Goal: Navigation & Orientation: Go to known website

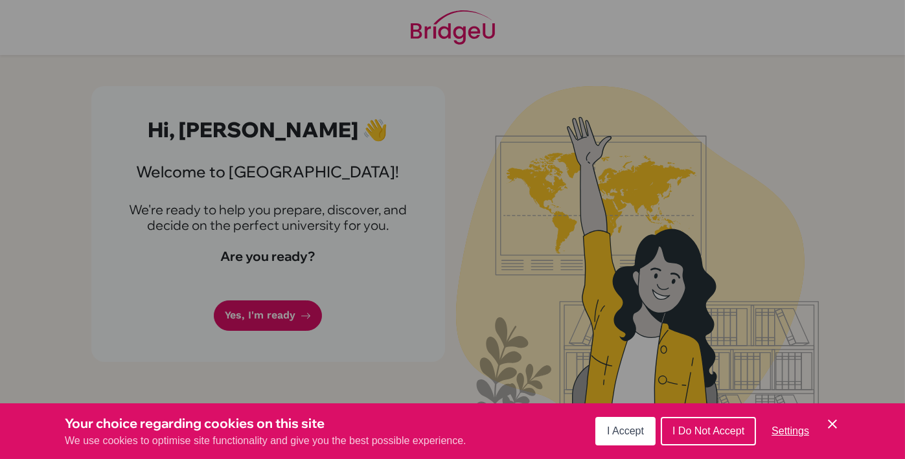
click at [630, 433] on span "I Accept" at bounding box center [625, 430] width 37 height 11
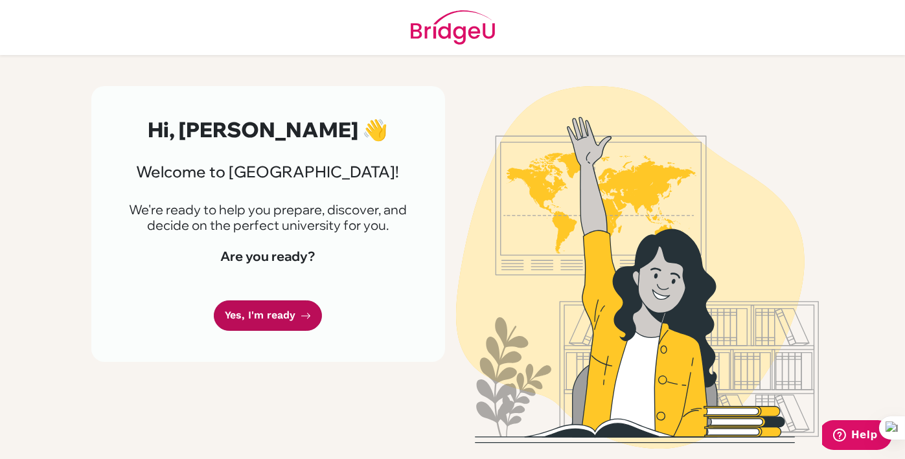
click at [286, 318] on link "Yes, I'm ready" at bounding box center [268, 315] width 108 height 30
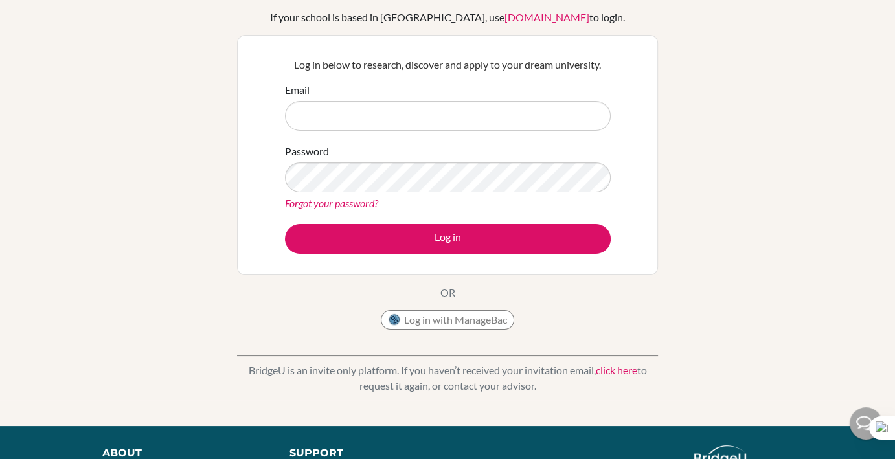
scroll to position [89, 0]
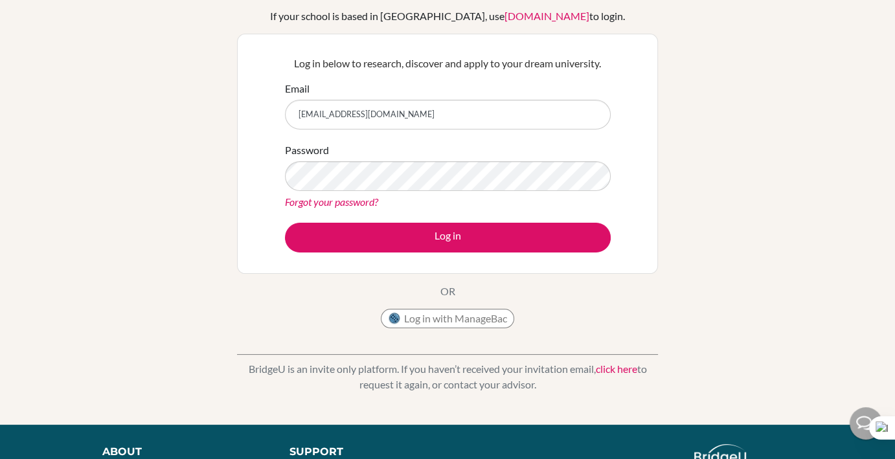
type input "ghilman.2029@mis.sch.id"
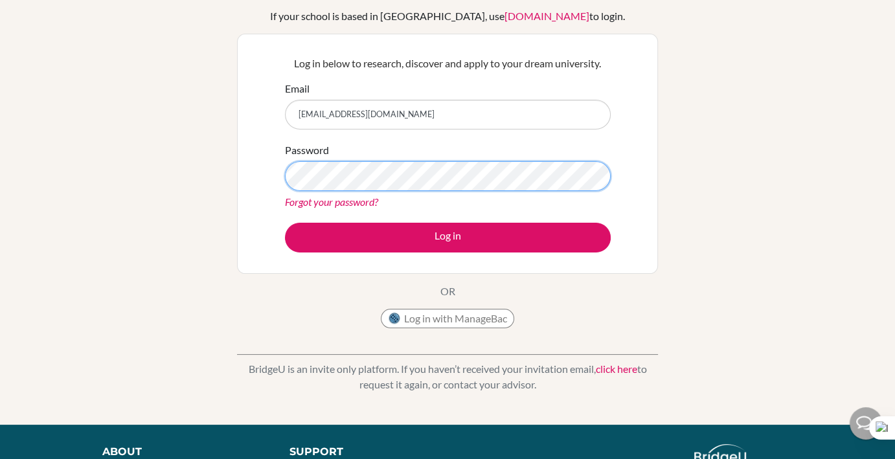
click at [285, 223] on button "Log in" at bounding box center [448, 238] width 326 height 30
